Goal: Information Seeking & Learning: Find specific fact

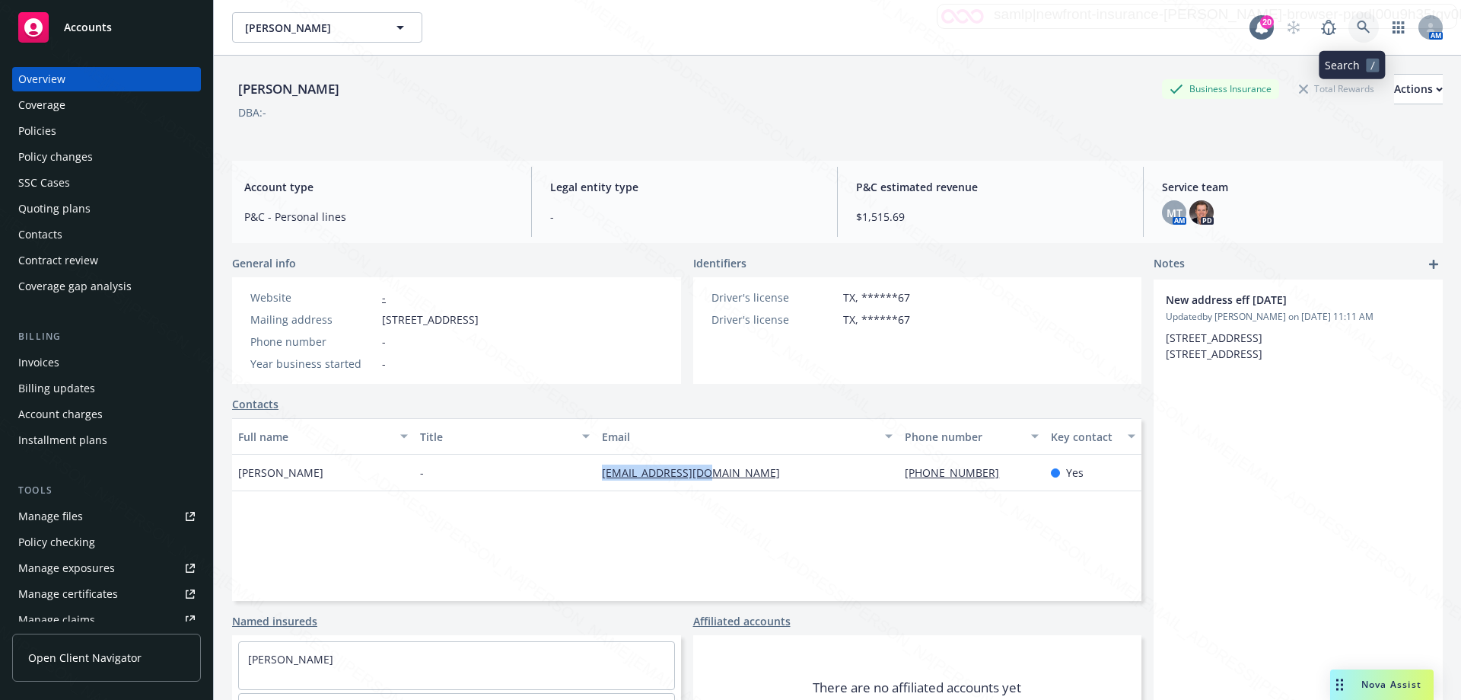
click at [1357, 28] on icon at bounding box center [1364, 28] width 14 height 14
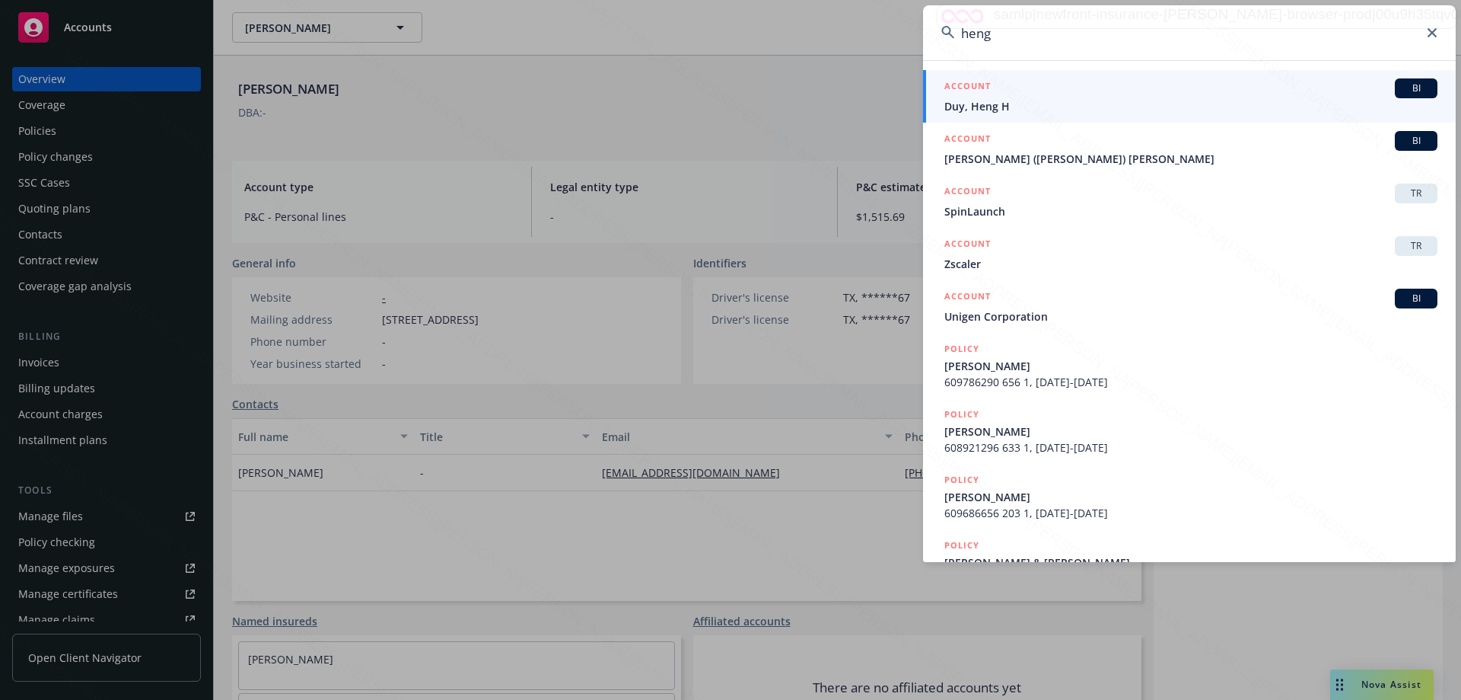
type input "heng"
click at [977, 103] on span "Duy, Heng H" at bounding box center [1191, 106] width 493 height 16
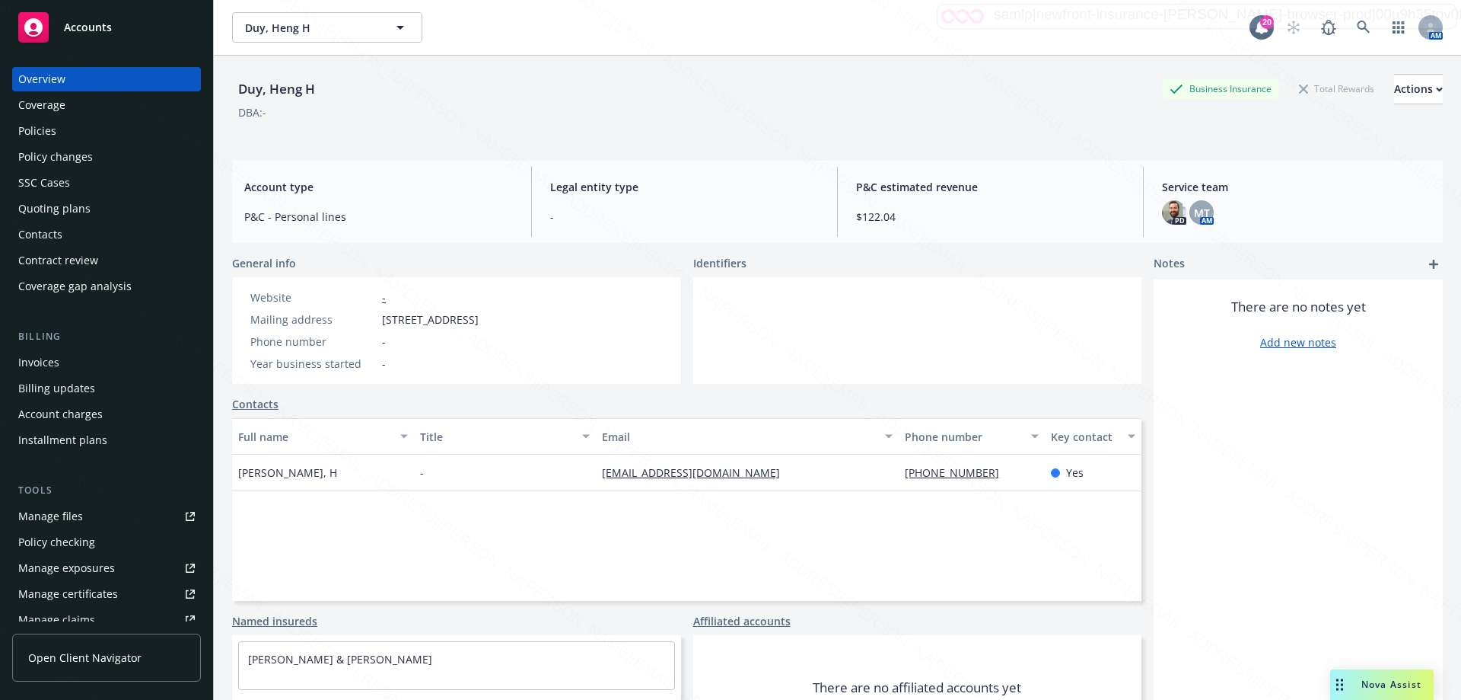
click at [64, 133] on div "Policies" at bounding box center [106, 131] width 177 height 24
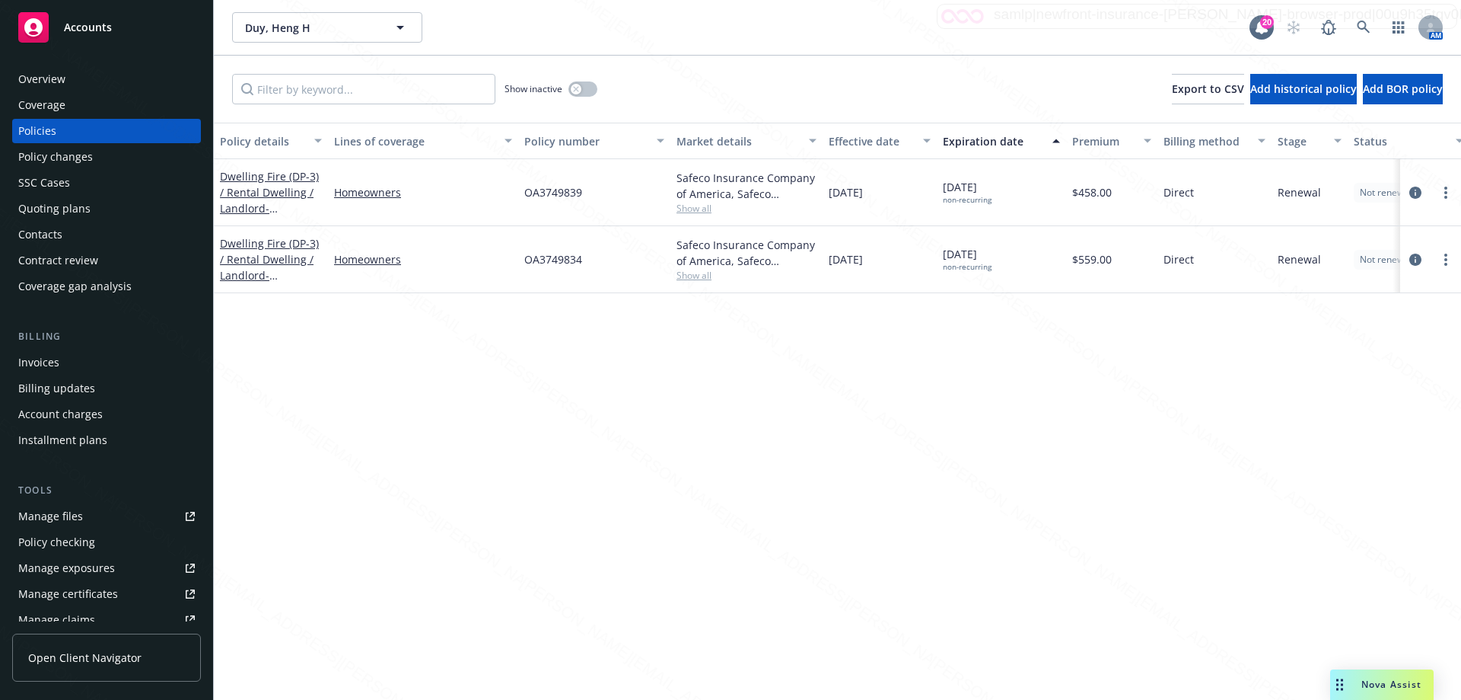
drag, startPoint x: 1405, startPoint y: 466, endPoint x: 1194, endPoint y: 390, distance: 223.9
click at [1367, 454] on div "Policy details Lines of coverage Policy number Market details Effective date Ex…" at bounding box center [838, 411] width 1248 height 577
click at [263, 192] on link "Dwelling Fire (DP-3) / Rental Dwelling / Landlord - [STREET_ADDRESS]" at bounding box center [269, 200] width 99 height 62
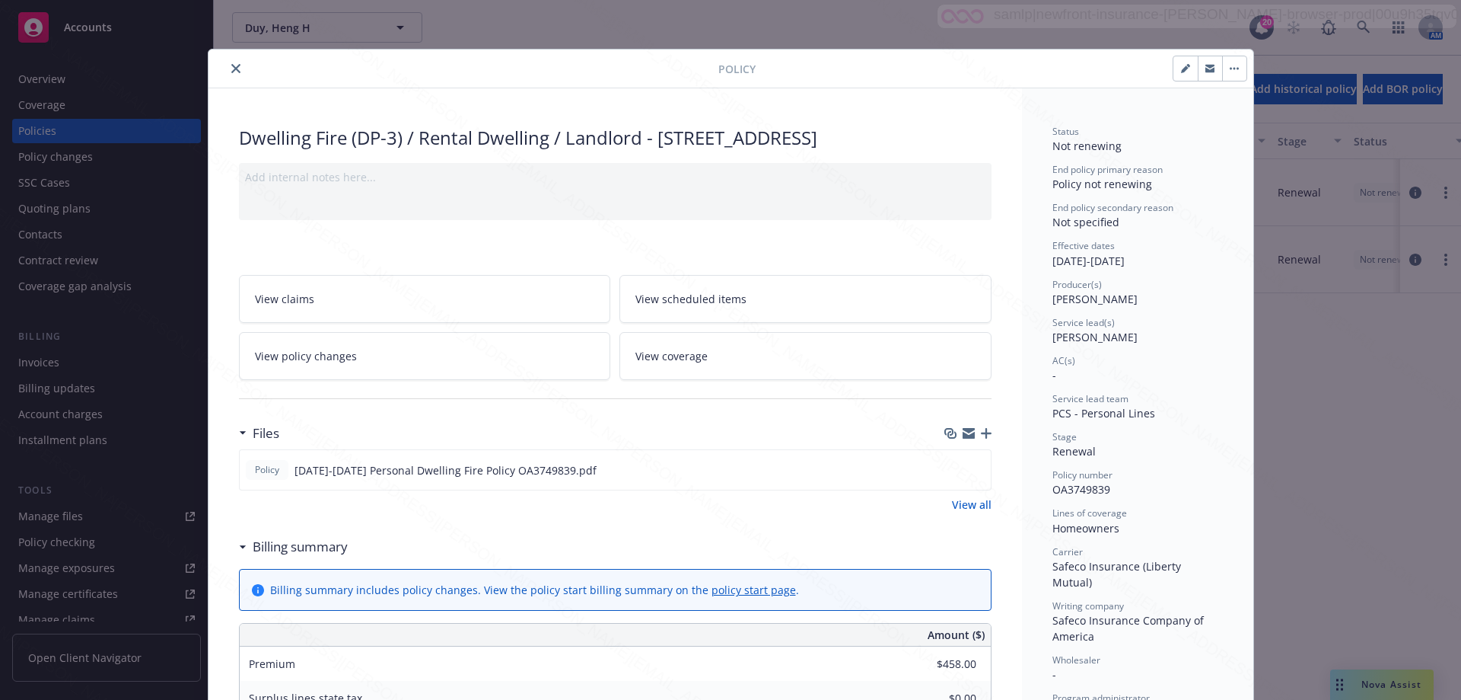
drag, startPoint x: 657, startPoint y: 140, endPoint x: 659, endPoint y: 157, distance: 16.9
click at [659, 151] on div "Dwelling Fire (DP-3) / Rental Dwelling / Landlord - [STREET_ADDRESS]" at bounding box center [615, 138] width 753 height 26
copy div "[STREET_ADDRESS]"
click at [35, 78] on div "Policy Dwelling Fire (DP-3) / Rental Dwelling / Landlord - [STREET_ADDRESS] Add…" at bounding box center [730, 350] width 1461 height 700
click at [234, 66] on button "close" at bounding box center [236, 68] width 18 height 18
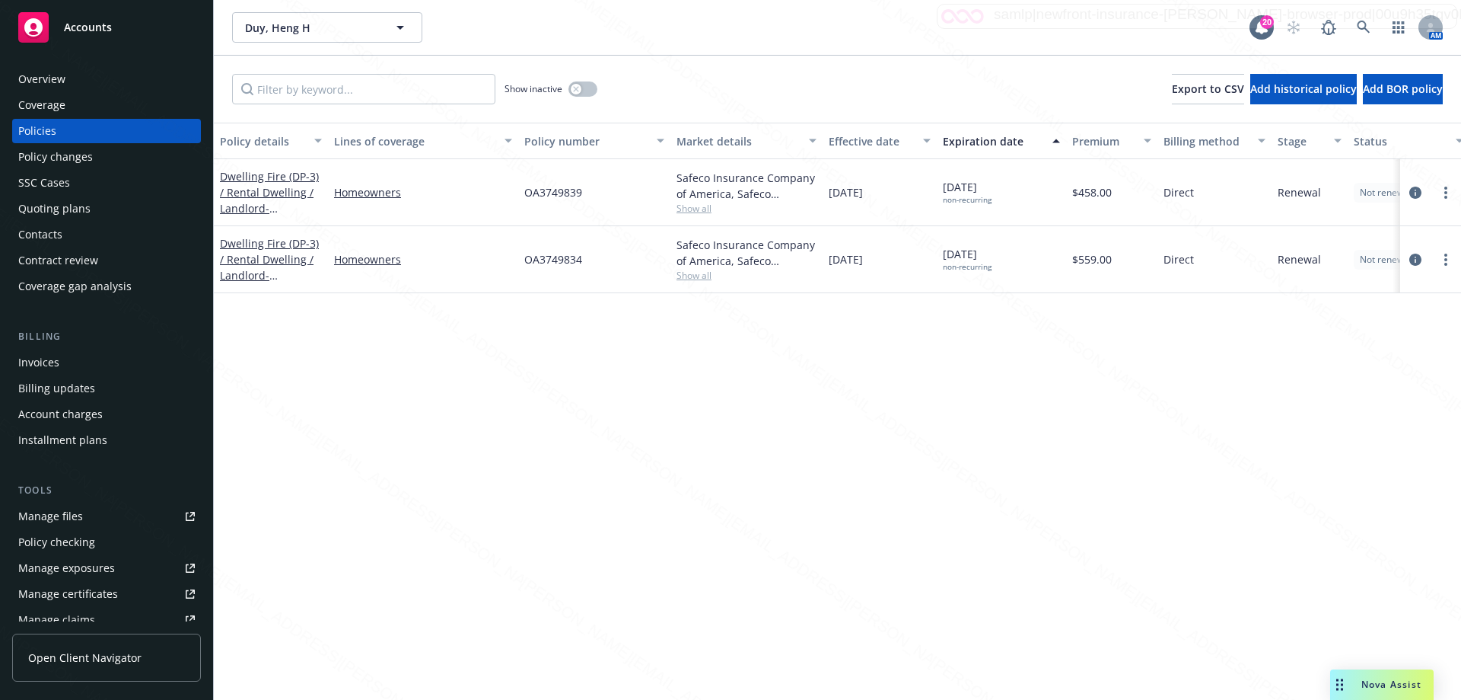
click at [64, 75] on div "Overview" at bounding box center [41, 79] width 47 height 24
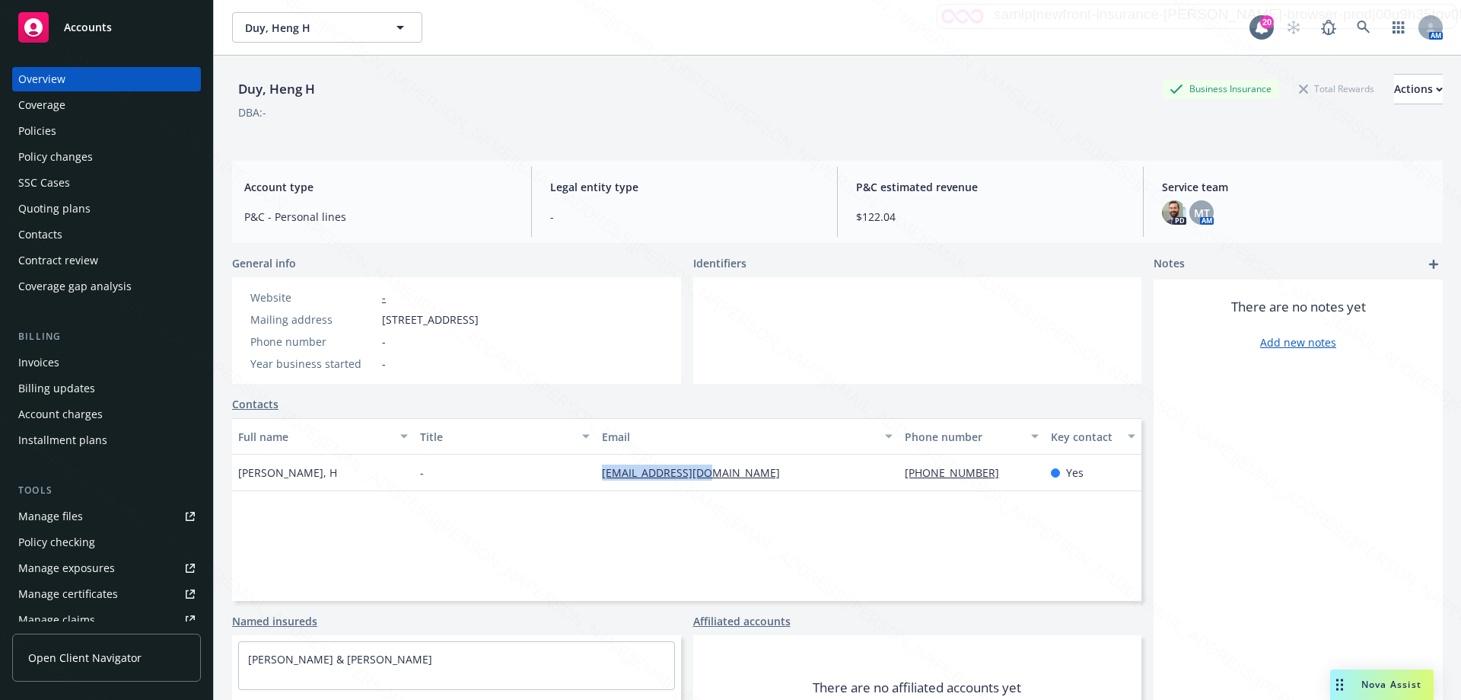
drag, startPoint x: 588, startPoint y: 475, endPoint x: 763, endPoint y: 488, distance: 174.8
click at [763, 488] on div "[PERSON_NAME], H - [EMAIL_ADDRESS][DOMAIN_NAME] [PHONE_NUMBER] Yes" at bounding box center [687, 472] width 910 height 37
copy div "[EMAIL_ADDRESS][DOMAIN_NAME]"
